Goal: Task Accomplishment & Management: Manage account settings

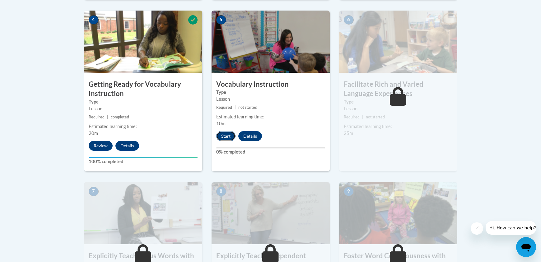
click at [231, 139] on button "Start" at bounding box center [225, 136] width 19 height 10
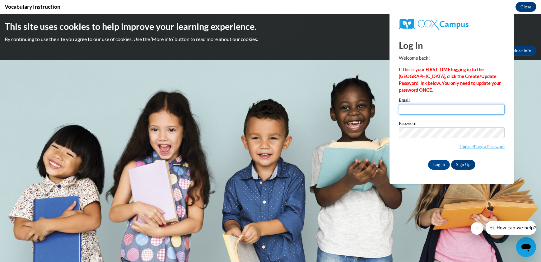
click at [417, 110] on input "Email" at bounding box center [452, 109] width 106 height 11
click at [411, 111] on input "Email" at bounding box center [452, 109] width 106 height 11
type input "[EMAIL_ADDRESS][DOMAIN_NAME]"
click at [436, 165] on input "Log In" at bounding box center [439, 165] width 22 height 10
